Goal: Information Seeking & Learning: Check status

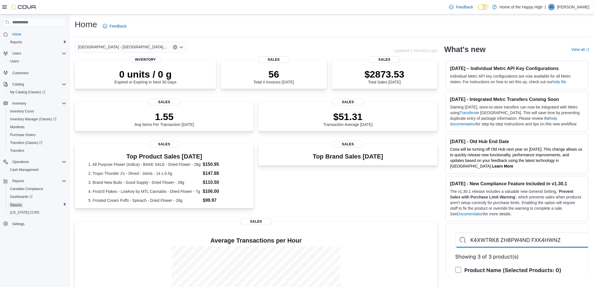
click at [23, 201] on link "Reports" at bounding box center [16, 204] width 16 height 7
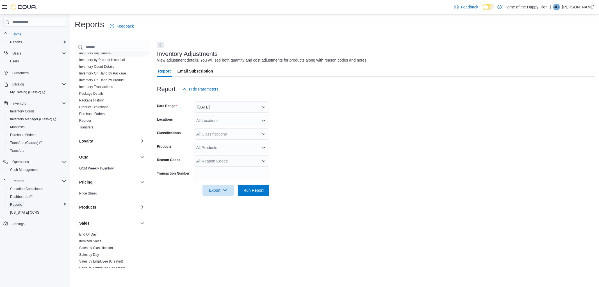
scroll to position [156, 0]
click at [25, 117] on span "Inventory Manager (Classic)" at bounding box center [33, 119] width 46 height 4
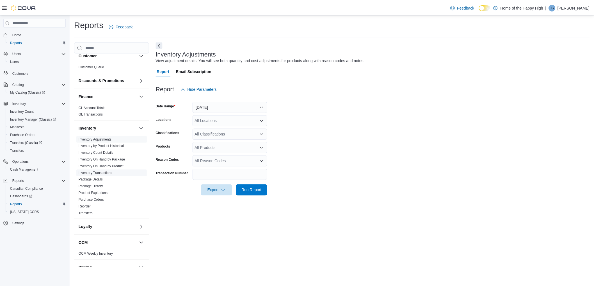
scroll to position [62, 0]
click at [110, 166] on link "Inventory On Hand by Product" at bounding box center [101, 166] width 45 height 4
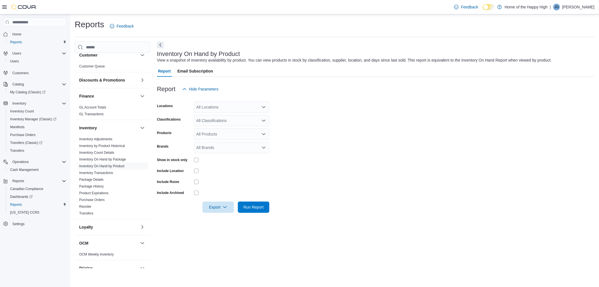
click at [207, 110] on div "All Locations" at bounding box center [231, 106] width 75 height 11
type input "*"
type input "******"
click at [226, 116] on span "[GEOGRAPHIC_DATA] - [GEOGRAPHIC_DATA] - Fire & Flower" at bounding box center [273, 117] width 112 height 6
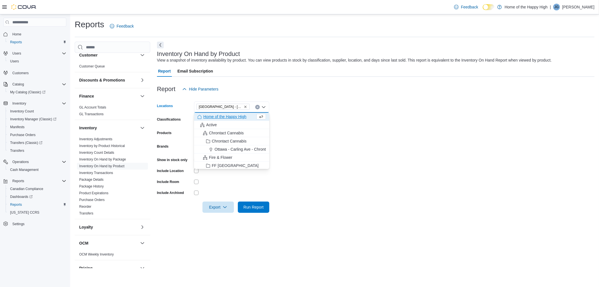
click at [342, 100] on div at bounding box center [376, 98] width 438 height 7
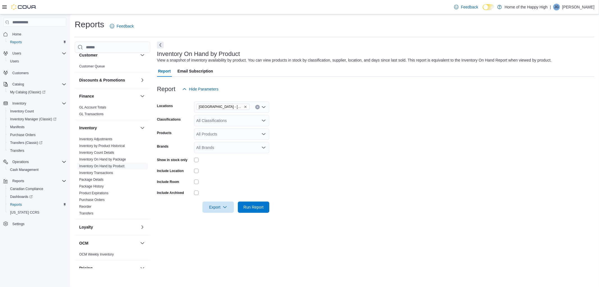
click at [234, 120] on div "All Classifications" at bounding box center [231, 120] width 75 height 11
click at [228, 142] on button "Cannabis" at bounding box center [231, 138] width 75 height 8
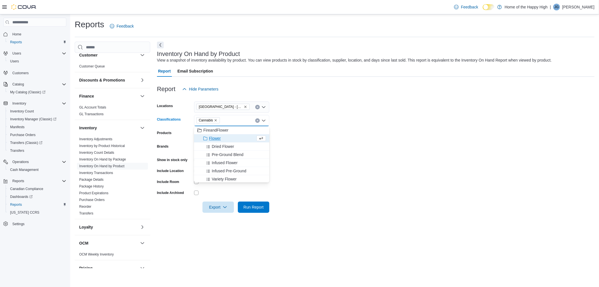
drag, startPoint x: 350, startPoint y: 137, endPoint x: 280, endPoint y: 178, distance: 81.4
click at [350, 138] on form "Locations [GEOGRAPHIC_DATA] - [GEOGRAPHIC_DATA] - Fire & Flower Classifications…" at bounding box center [376, 154] width 438 height 118
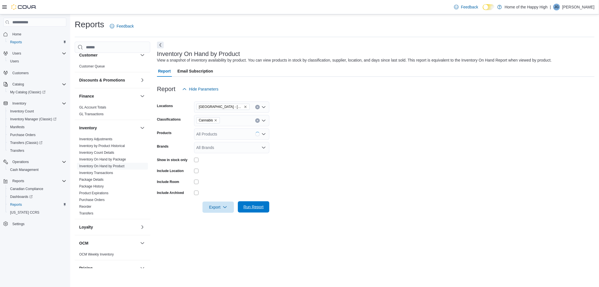
click at [246, 207] on span "Run Report" at bounding box center [254, 207] width 20 height 6
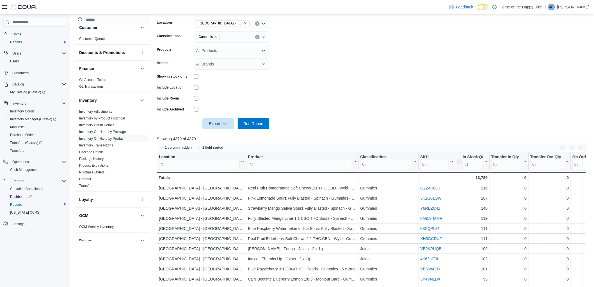
scroll to position [94, 0]
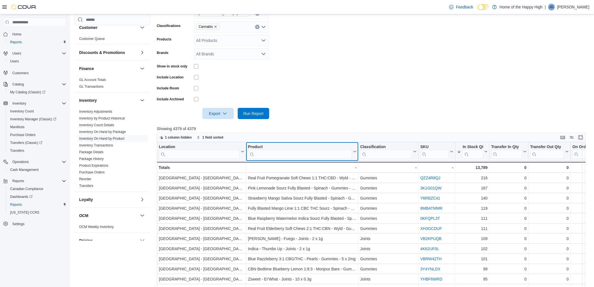
click at [271, 155] on input "search" at bounding box center [300, 154] width 104 height 9
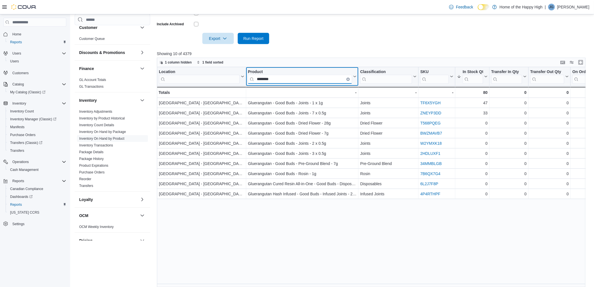
scroll to position [173, 0]
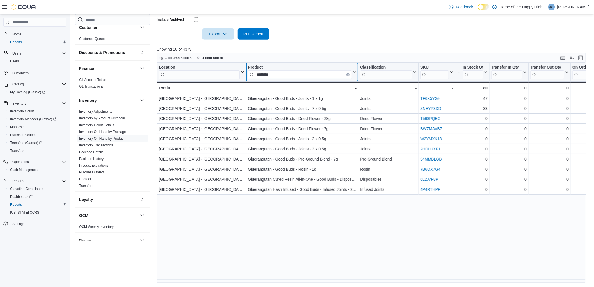
type input "********"
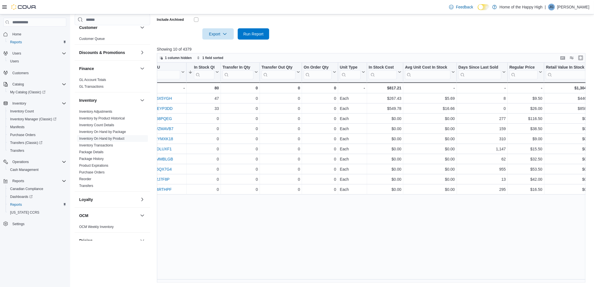
scroll to position [0, 271]
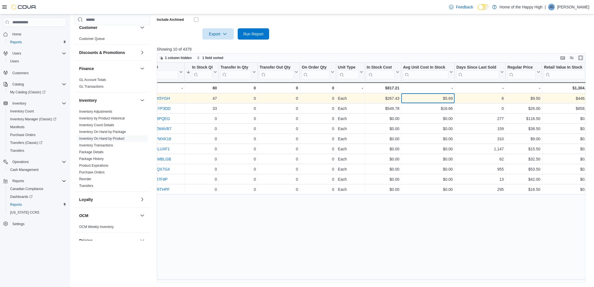
click at [448, 98] on div "8 - Days Since Last Sold, column 12, row 1 $9.50 - Regular Price, column 13, ro…" at bounding box center [571, 98] width 1370 height 10
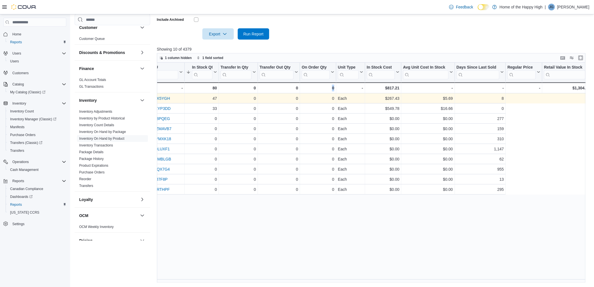
scroll to position [0, 135]
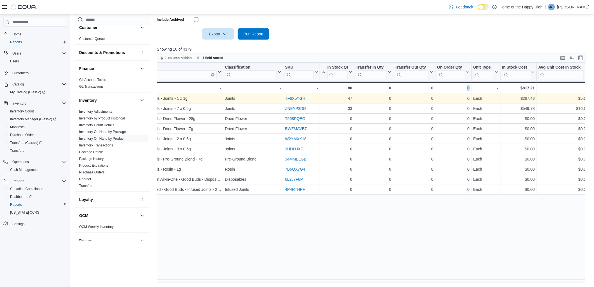
click at [448, 98] on div "Location Click to view column header actions Product ******** Click to view col…" at bounding box center [374, 173] width 434 height 220
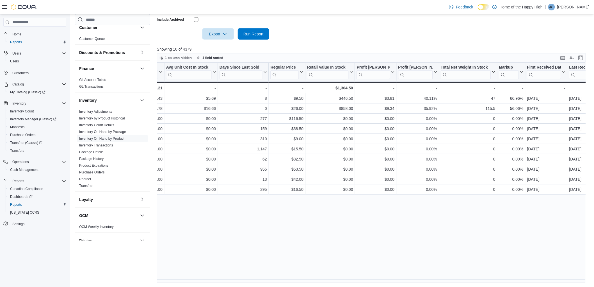
scroll to position [0, 510]
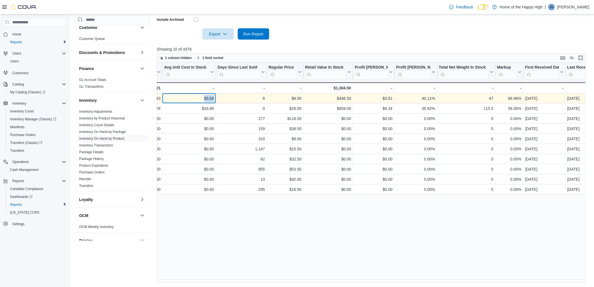
drag, startPoint x: 203, startPoint y: 99, endPoint x: 214, endPoint y: 99, distance: 10.7
click at [214, 99] on div "$5.69" at bounding box center [189, 98] width 50 height 7
copy div "$5.69"
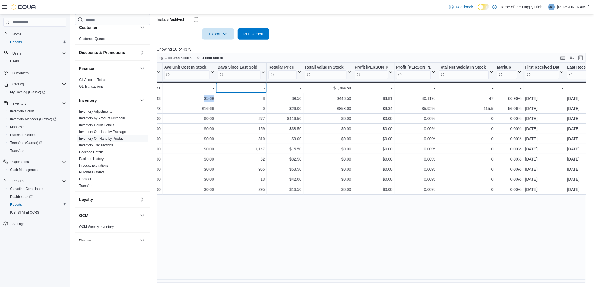
click at [249, 91] on div "- - Days Since Last Sold, column 12, row 11" at bounding box center [241, 87] width 51 height 11
click at [231, 208] on div "Location Click to view column header actions Product ******** Click to view col…" at bounding box center [374, 173] width 434 height 220
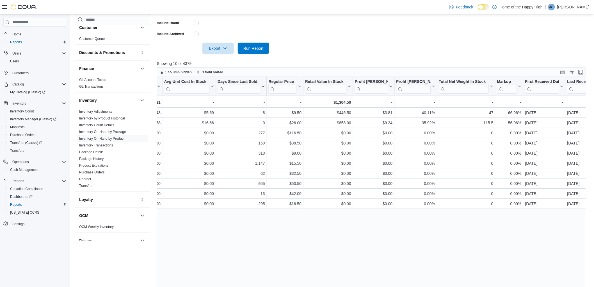
scroll to position [173, 0]
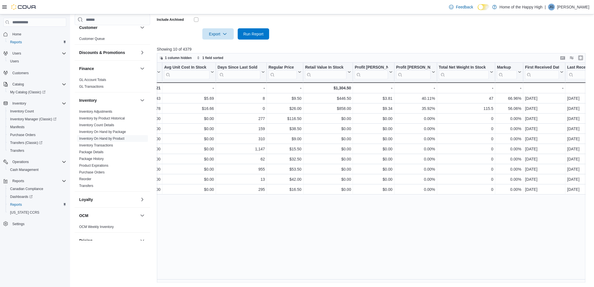
click at [238, 282] on div "Location Click to view column header actions Product ******** Click to view col…" at bounding box center [374, 173] width 434 height 220
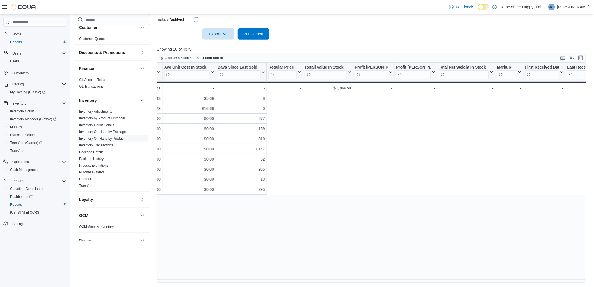
scroll to position [0, 131]
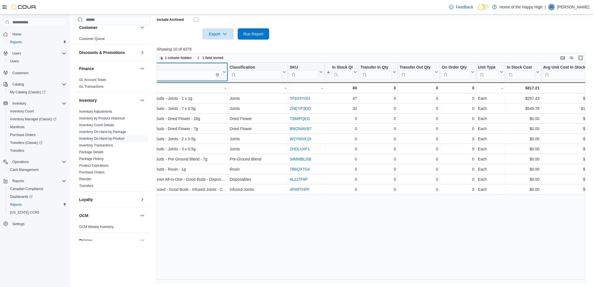
click at [217, 73] on div "Location Click to view column header actions Product ******** Click to view col…" at bounding box center [374, 173] width 434 height 220
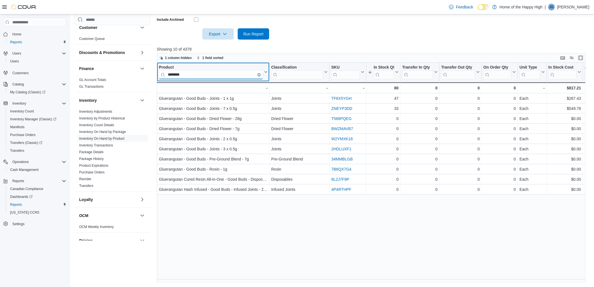
click at [203, 72] on input "********" at bounding box center [211, 74] width 104 height 9
click at [260, 74] on button "Clear input" at bounding box center [259, 74] width 3 height 3
click at [237, 74] on input "search" at bounding box center [211, 74] width 104 height 9
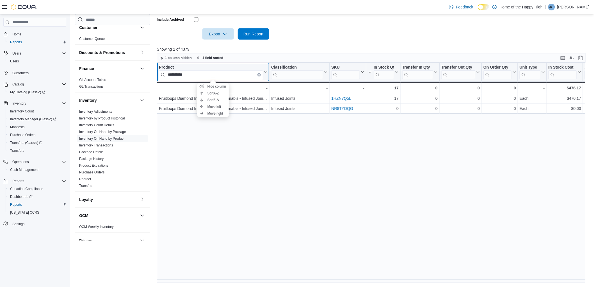
type input "**********"
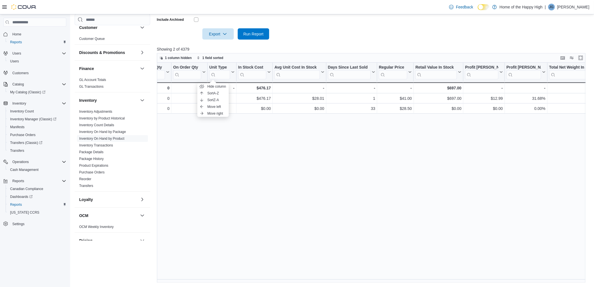
scroll to position [0, 392]
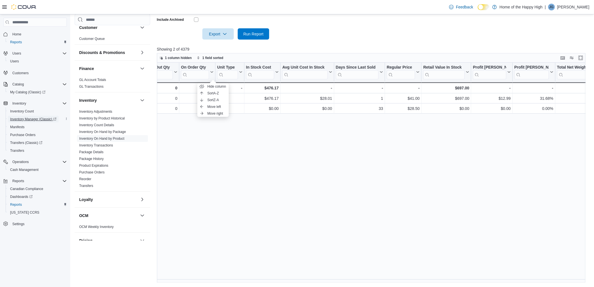
click at [27, 117] on span "Inventory Manager (Classic)" at bounding box center [33, 119] width 46 height 4
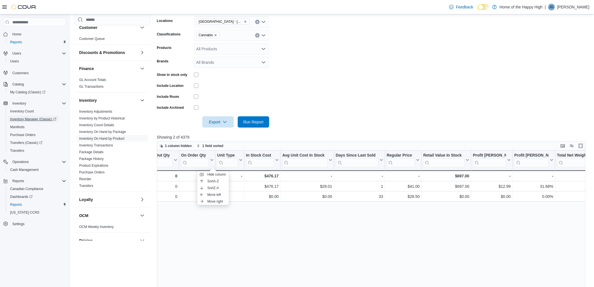
scroll to position [0, 0]
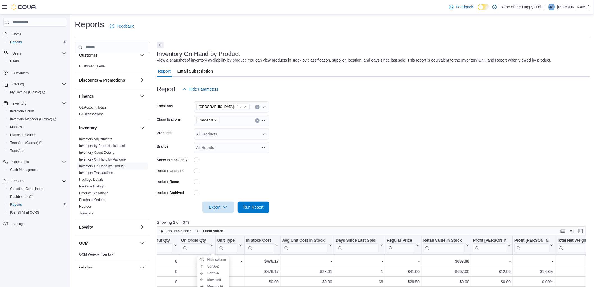
click at [303, 144] on form "Locations [GEOGRAPHIC_DATA] - [GEOGRAPHIC_DATA] - Fire & Flower Classifications…" at bounding box center [374, 154] width 434 height 118
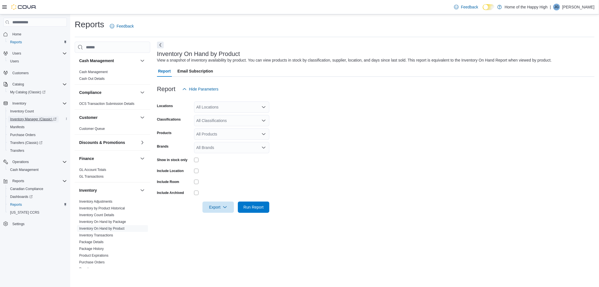
click at [31, 119] on span "Inventory Manager (Classic)" at bounding box center [33, 119] width 46 height 4
click at [585, 6] on p "[PERSON_NAME]" at bounding box center [578, 7] width 32 height 7
click at [559, 56] on span "Sign Out" at bounding box center [558, 56] width 15 height 6
